Goal: Information Seeking & Learning: Find specific fact

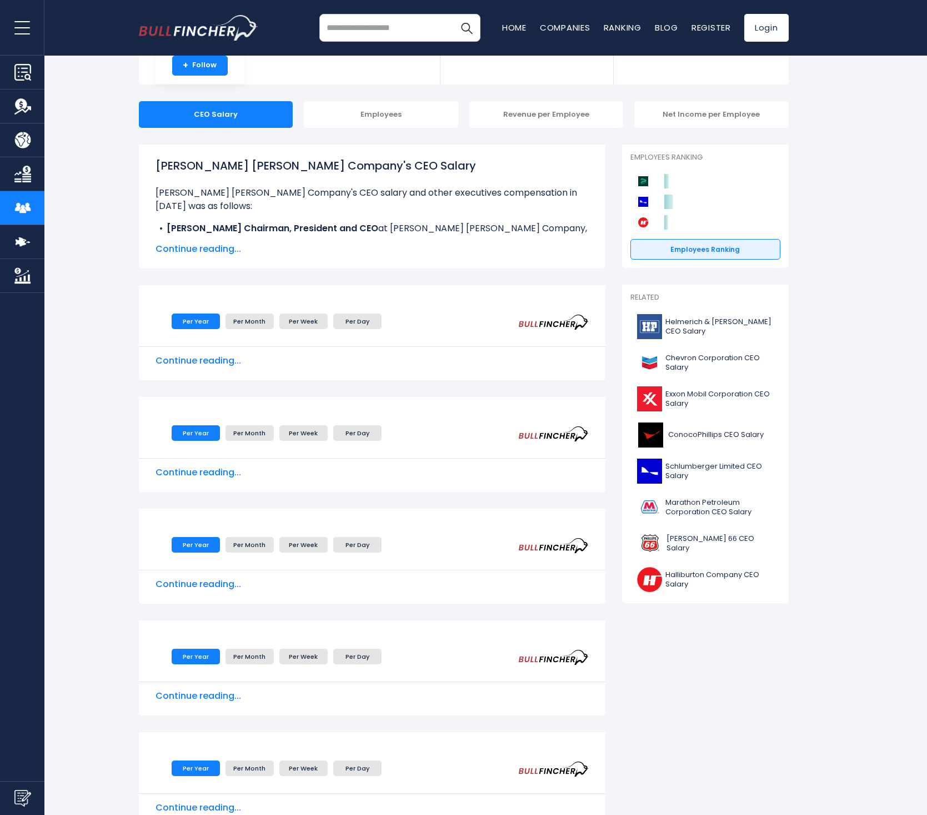
scroll to position [158, 0]
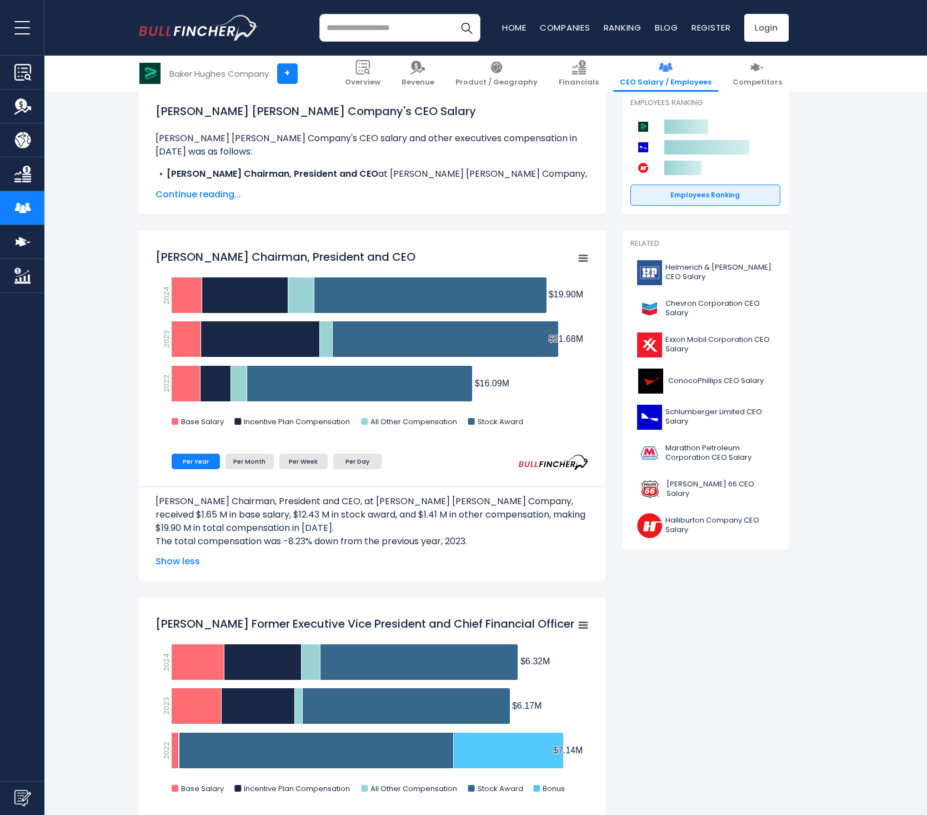
click at [193, 199] on span "Continue reading..." at bounding box center [372, 194] width 433 height 13
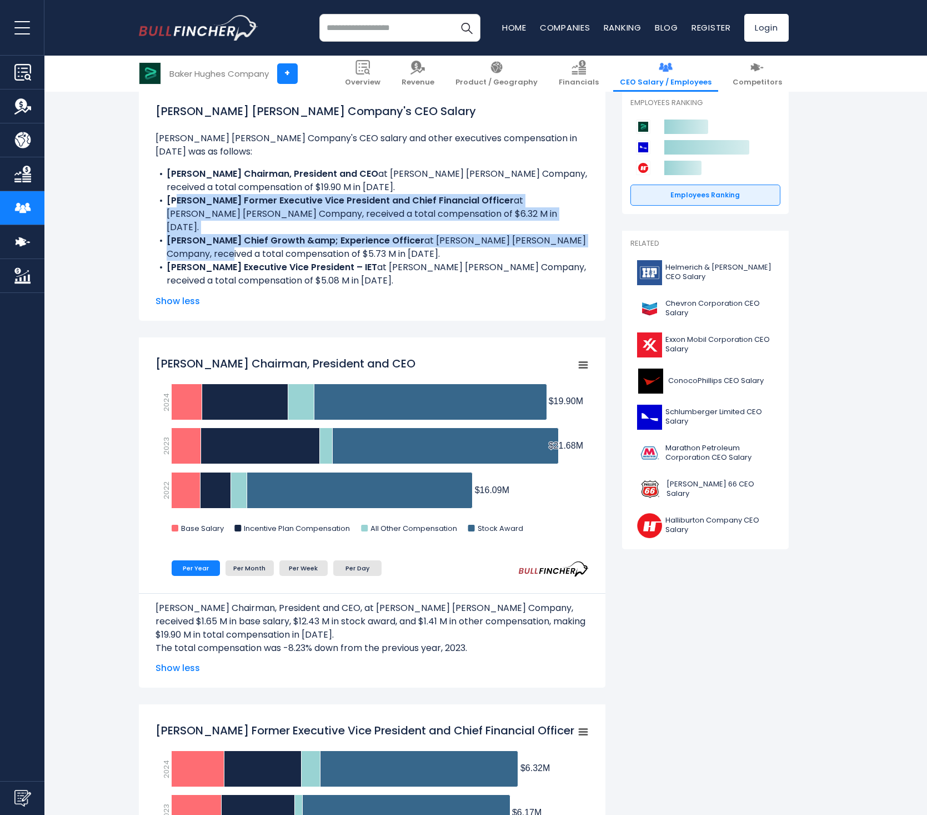
drag, startPoint x: 181, startPoint y: 186, endPoint x: 243, endPoint y: 229, distance: 75.4
click at [243, 229] on ul "[PERSON_NAME] [PERSON_NAME] Company's CEO salary and other executives compensat…" at bounding box center [372, 223] width 433 height 182
click at [243, 234] on li "[PERSON_NAME] Chief Growth &amp; Experience Officer at [PERSON_NAME] [PERSON_NA…" at bounding box center [372, 247] width 433 height 27
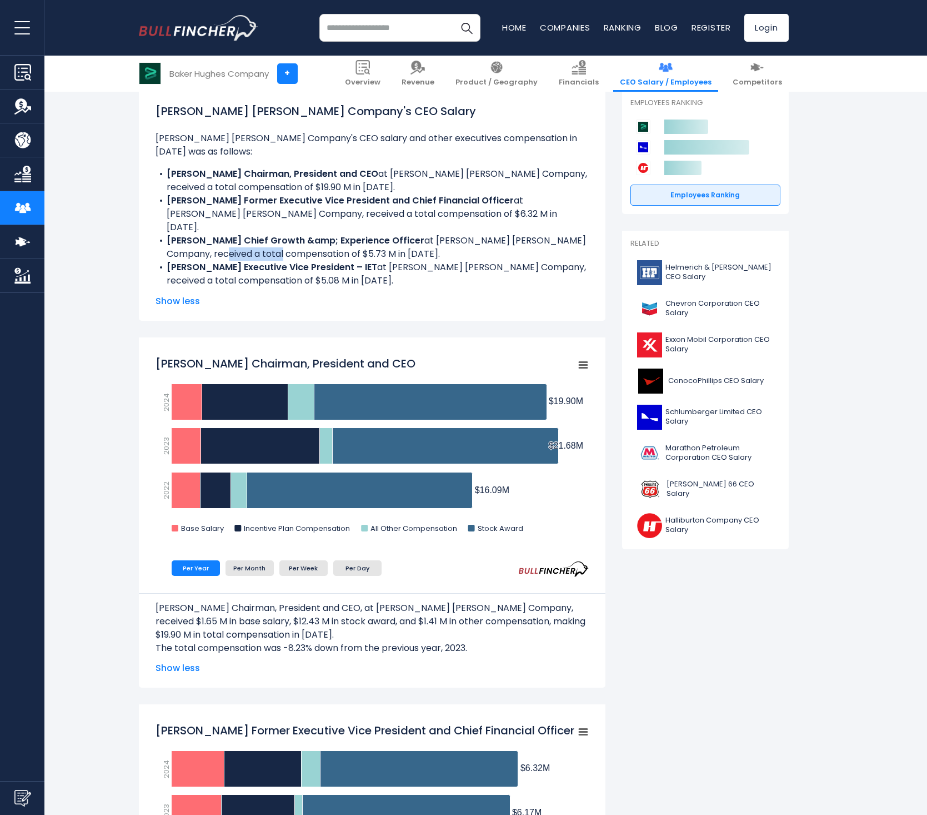
click at [243, 234] on li "[PERSON_NAME] Chief Growth &amp; Experience Officer at [PERSON_NAME] [PERSON_NA…" at bounding box center [372, 247] width 433 height 27
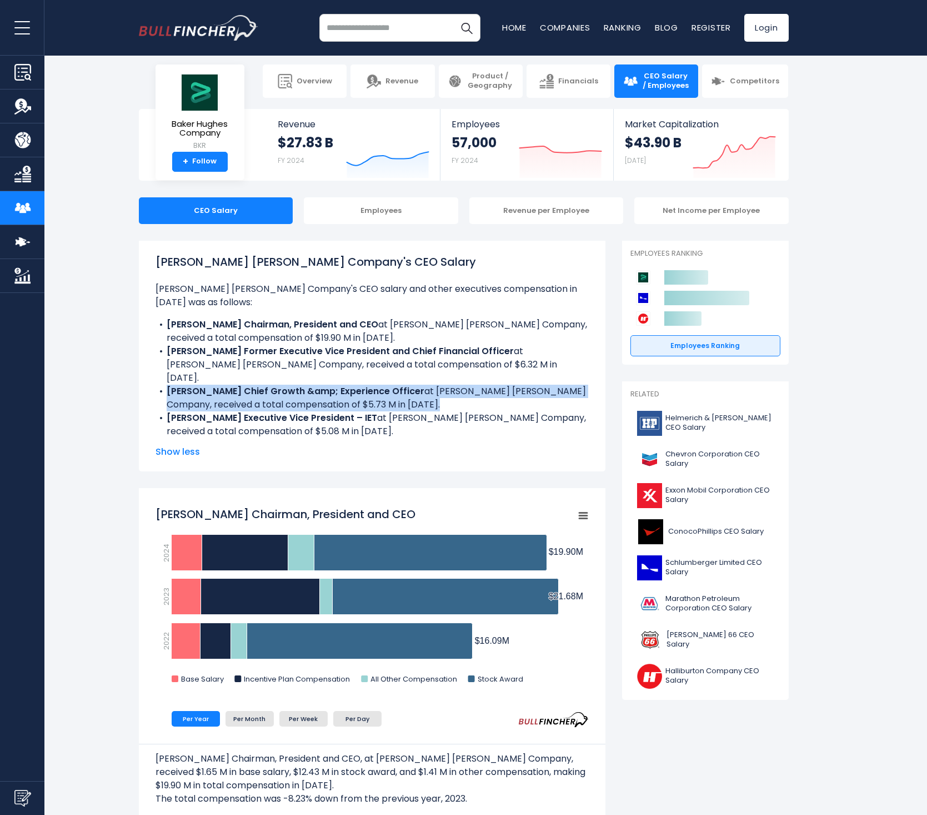
scroll to position [0, 0]
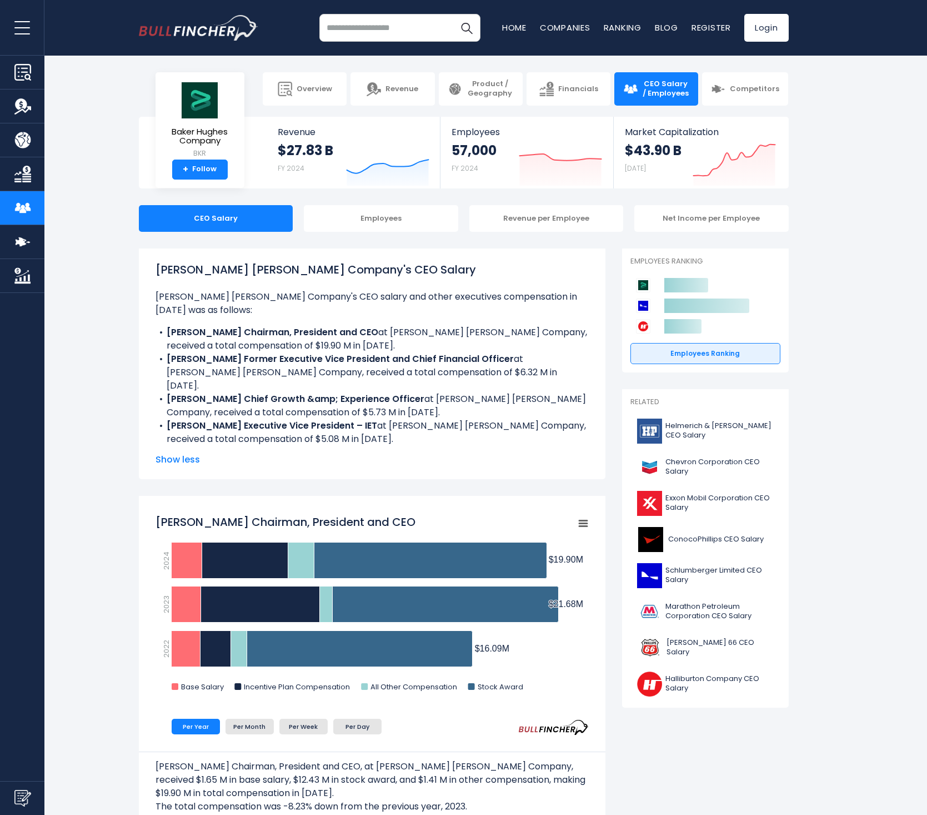
click at [368, 306] on ul "[PERSON_NAME] [PERSON_NAME] Company's CEO salary and other executives compensat…" at bounding box center [372, 381] width 433 height 182
click at [361, 392] on b "[PERSON_NAME] Chief Growth &amp; Experience Officer" at bounding box center [296, 398] width 258 height 13
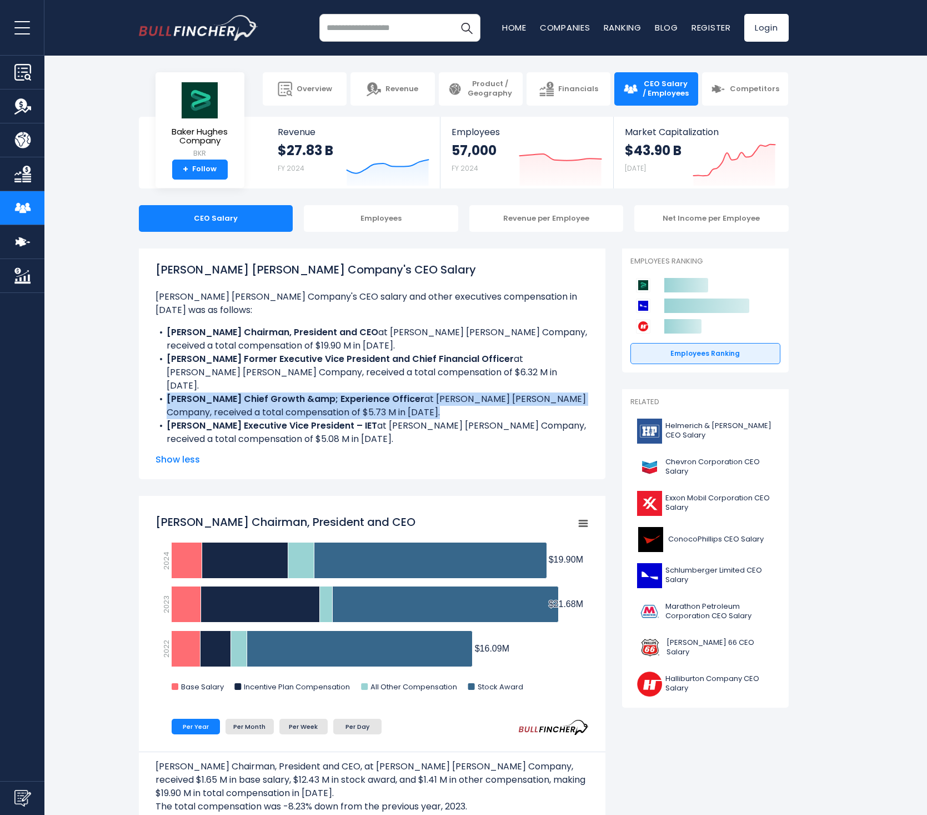
click at [361, 392] on b "[PERSON_NAME] Chief Growth &amp; Experience Officer" at bounding box center [296, 398] width 258 height 13
drag, startPoint x: 361, startPoint y: 366, endPoint x: 401, endPoint y: 389, distance: 46.0
click at [401, 392] on li "[PERSON_NAME] Chief Growth &amp; Experience Officer at [PERSON_NAME] [PERSON_NA…" at bounding box center [372, 405] width 433 height 27
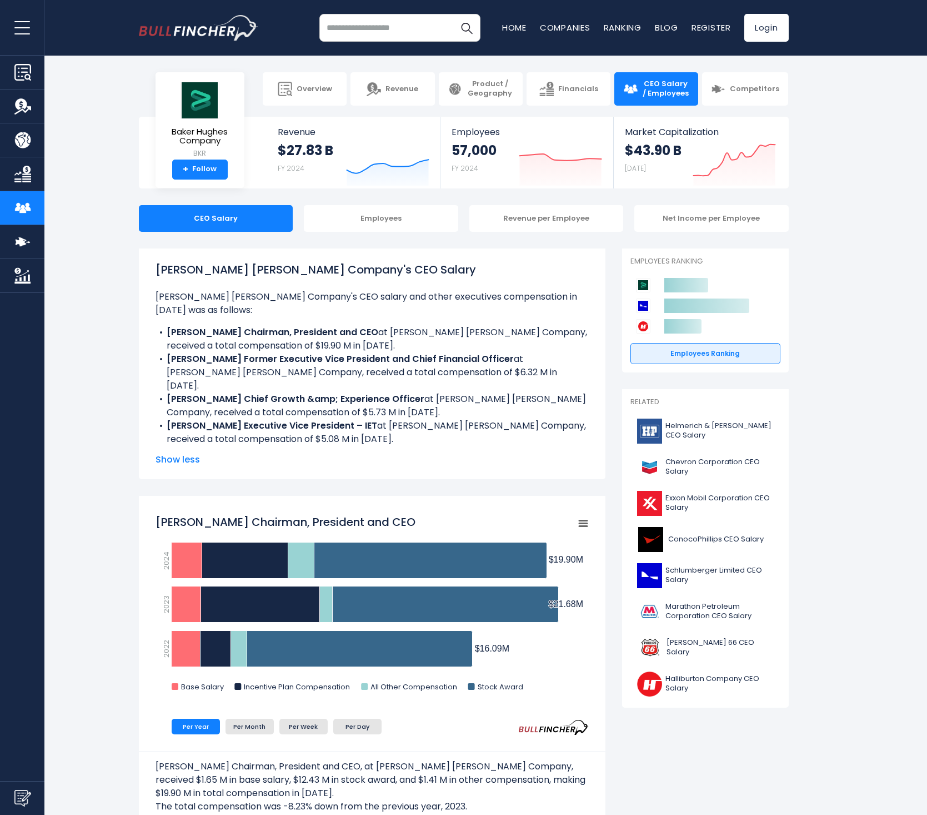
click at [419, 419] on li "[PERSON_NAME] Executive Vice President – IET at [PERSON_NAME] [PERSON_NAME] Com…" at bounding box center [372, 432] width 433 height 27
drag, startPoint x: 419, startPoint y: 406, endPoint x: 489, endPoint y: 438, distance: 77.1
click at [489, 446] on li "[US_STATE][PERSON_NAME] Chief Legal Officer at [PERSON_NAME] [PERSON_NAME] Comp…" at bounding box center [372, 459] width 433 height 27
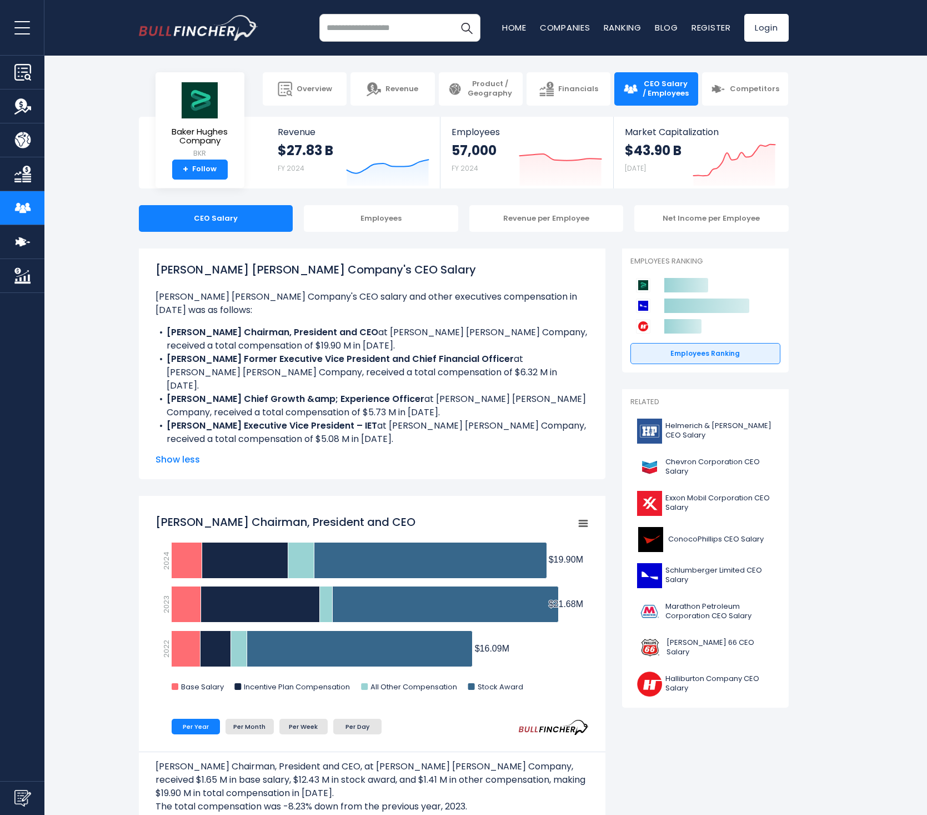
click at [489, 446] on li "[US_STATE][PERSON_NAME] Chief Legal Officer at [PERSON_NAME] [PERSON_NAME] Comp…" at bounding box center [372, 459] width 433 height 27
drag, startPoint x: 489, startPoint y: 438, endPoint x: 468, endPoint y: 427, distance: 24.6
click at [468, 446] on li "[US_STATE][PERSON_NAME] Chief Legal Officer at [PERSON_NAME] [PERSON_NAME] Comp…" at bounding box center [372, 459] width 433 height 27
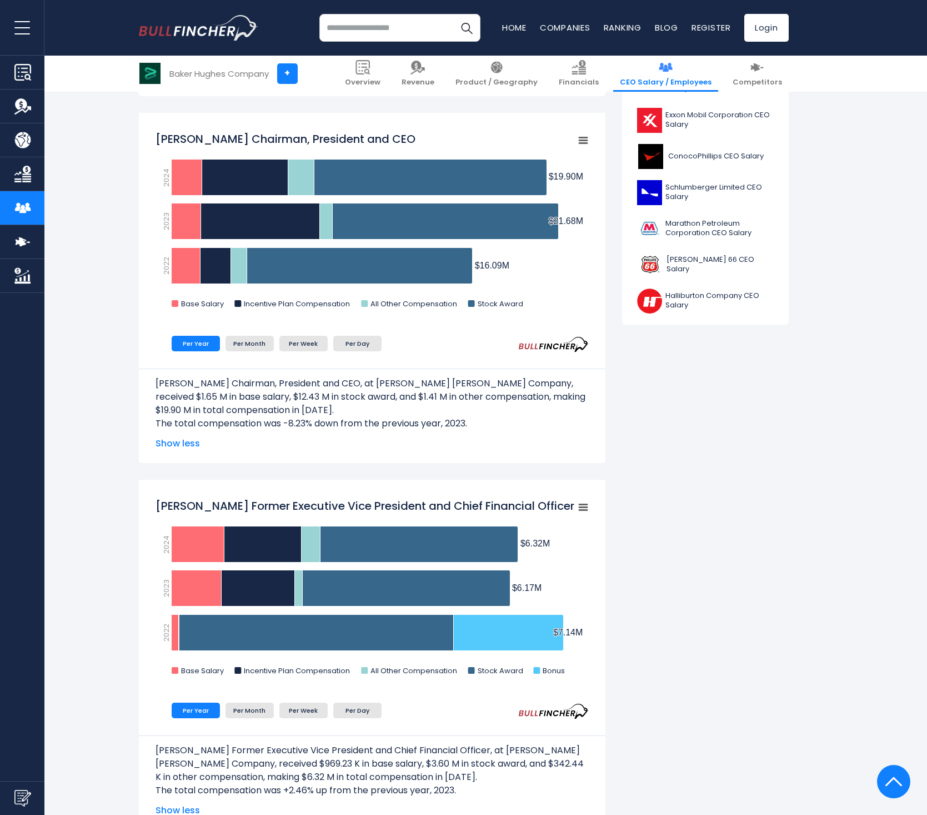
scroll to position [500, 0]
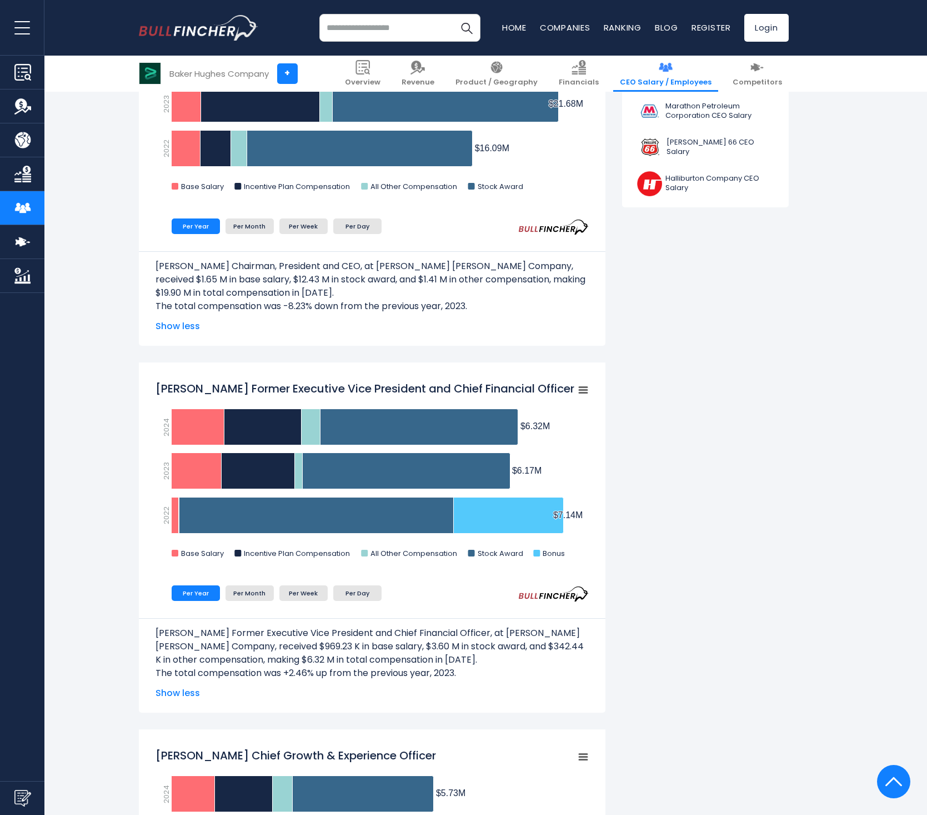
click at [232, 298] on p "[PERSON_NAME] Chairman, President and CEO, at [PERSON_NAME] [PERSON_NAME] Compa…" at bounding box center [372, 279] width 433 height 40
click at [195, 311] on p "The total compensation was -8.23% down from the previous year, 2023." at bounding box center [372, 305] width 433 height 13
